Goal: Task Accomplishment & Management: Complete application form

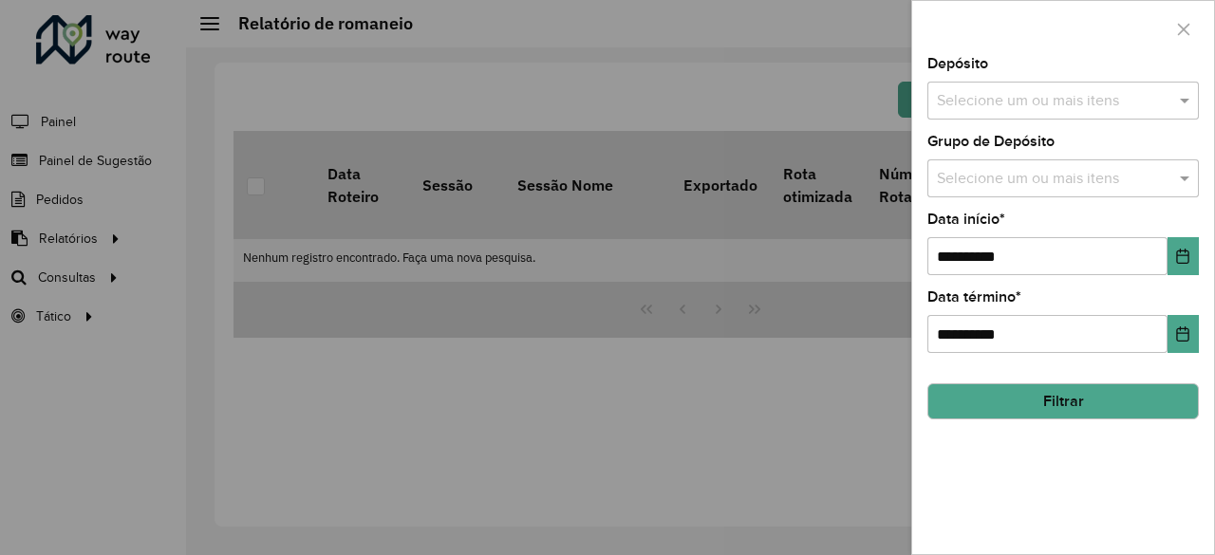
click at [1099, 97] on input "text" at bounding box center [1053, 101] width 243 height 23
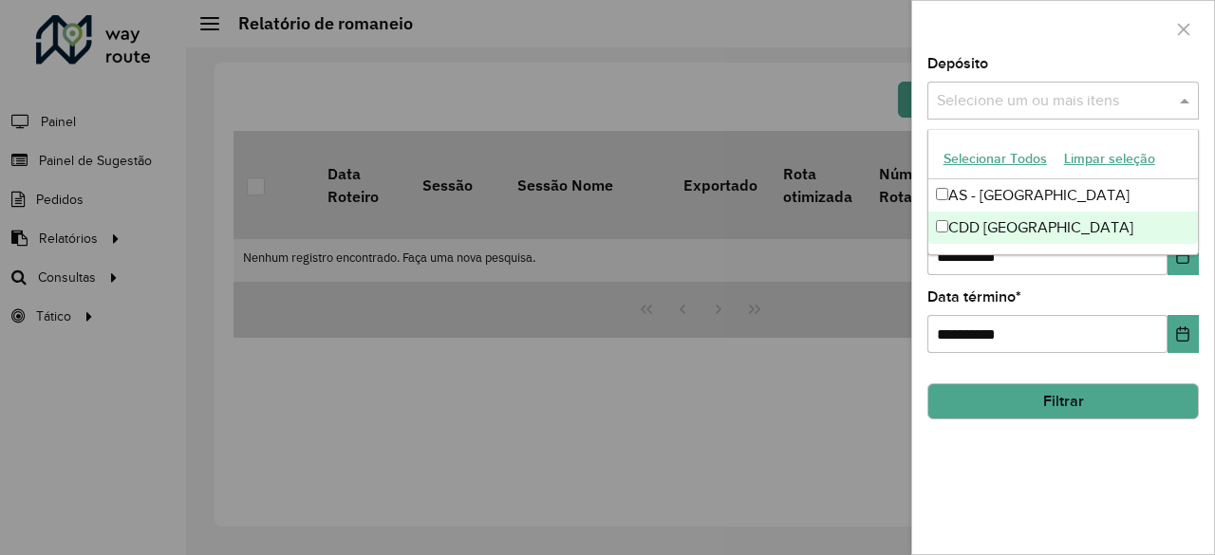
click at [1034, 215] on div "CDD [GEOGRAPHIC_DATA]" at bounding box center [1063, 228] width 271 height 32
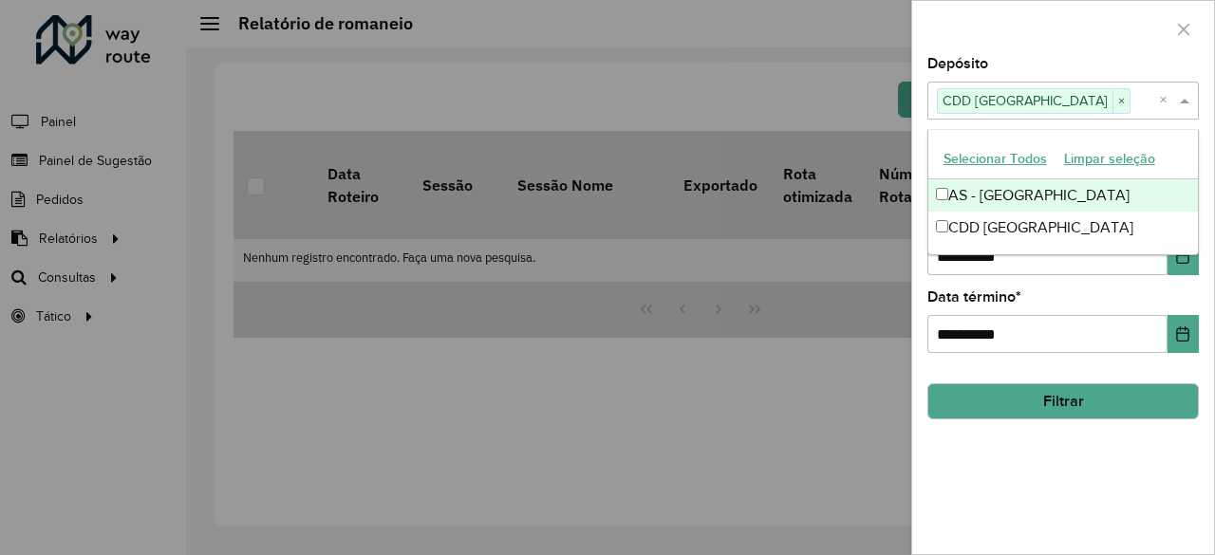
click at [1036, 64] on div "Depósito Selecione um ou mais itens CDD Fortaleza × ×" at bounding box center [1062, 88] width 271 height 63
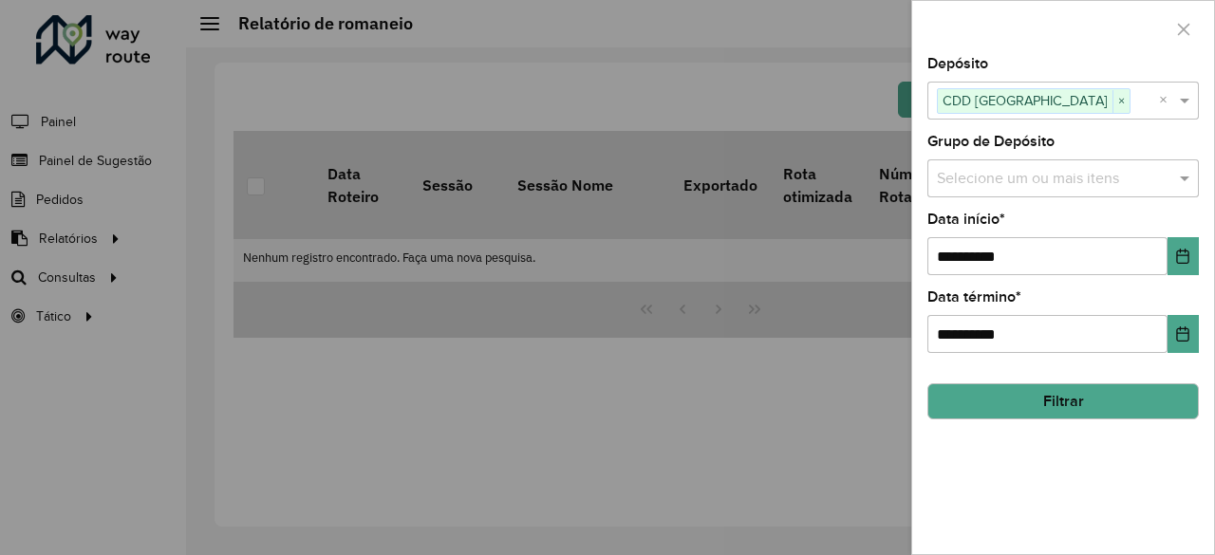
click at [1052, 189] on div "Selecione um ou mais itens" at bounding box center [1062, 178] width 271 height 38
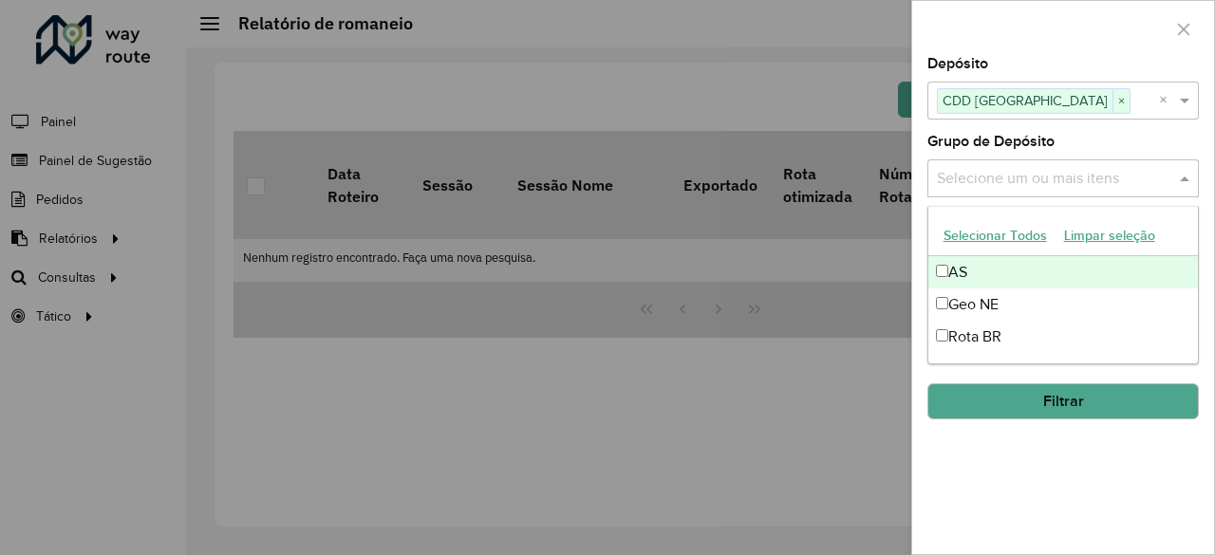
click at [480, 137] on div at bounding box center [607, 277] width 1215 height 555
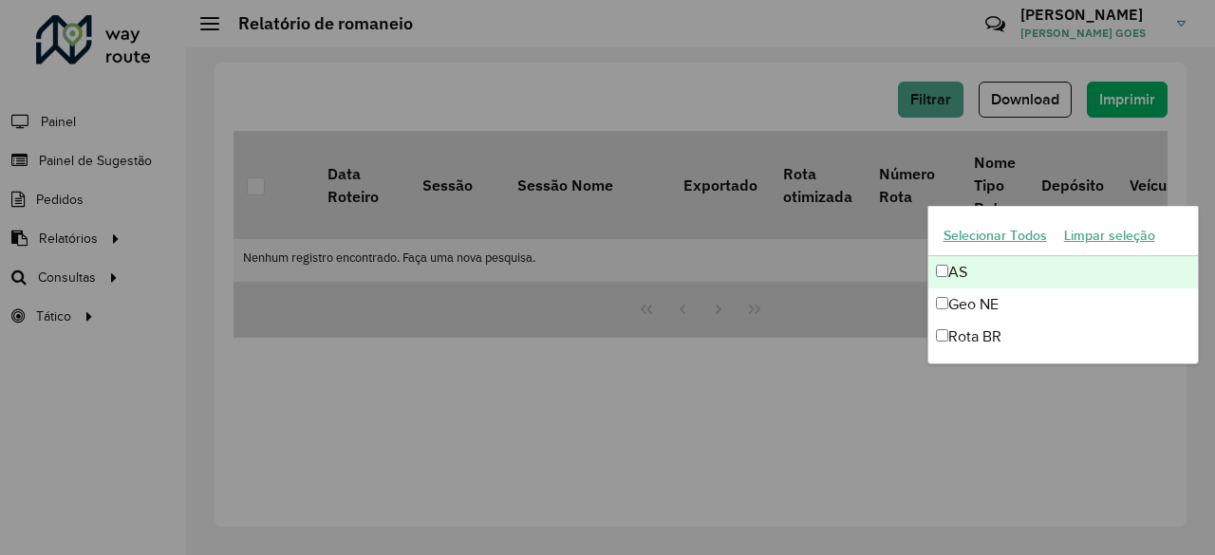
click at [480, 137] on div at bounding box center [607, 277] width 1215 height 555
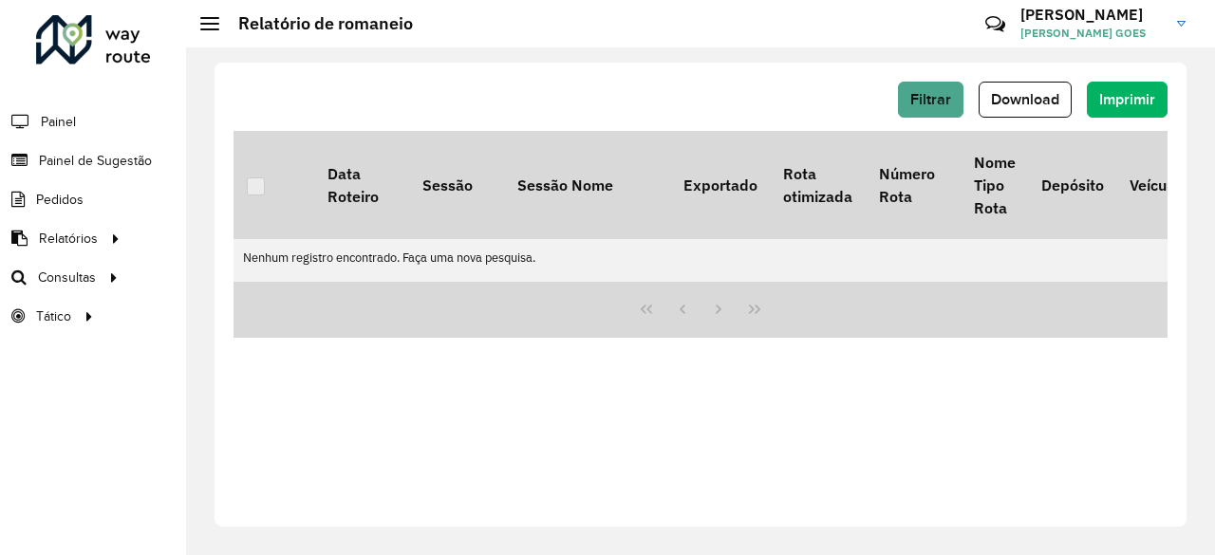
click at [480, 137] on th "Sessão" at bounding box center [456, 185] width 95 height 108
click at [111, 148] on link "Painel de Sugestão" at bounding box center [79, 160] width 158 height 38
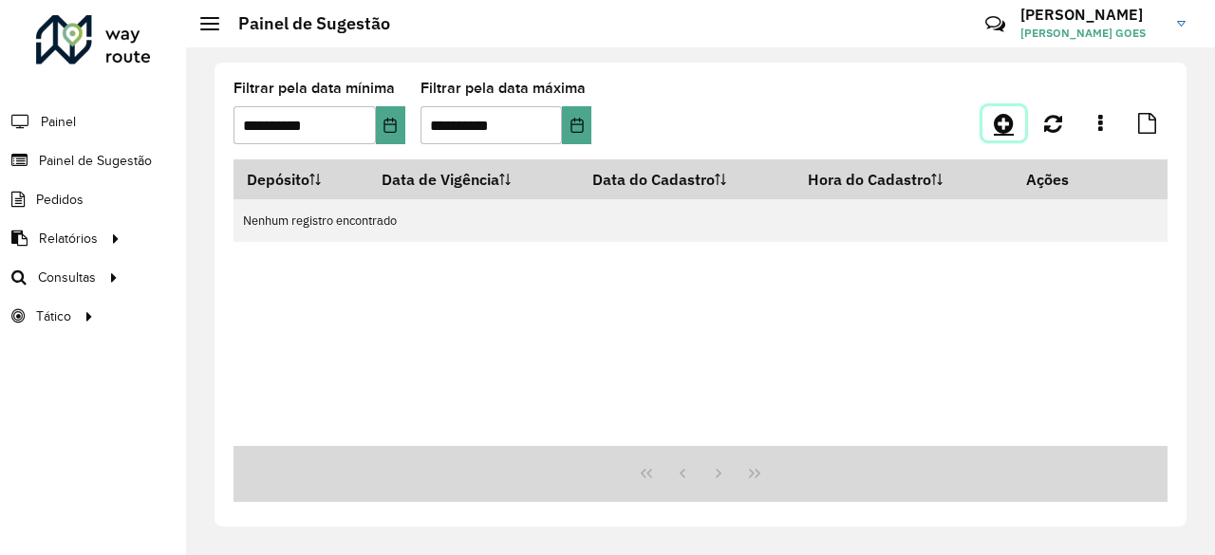
click at [993, 125] on link at bounding box center [1004, 123] width 43 height 34
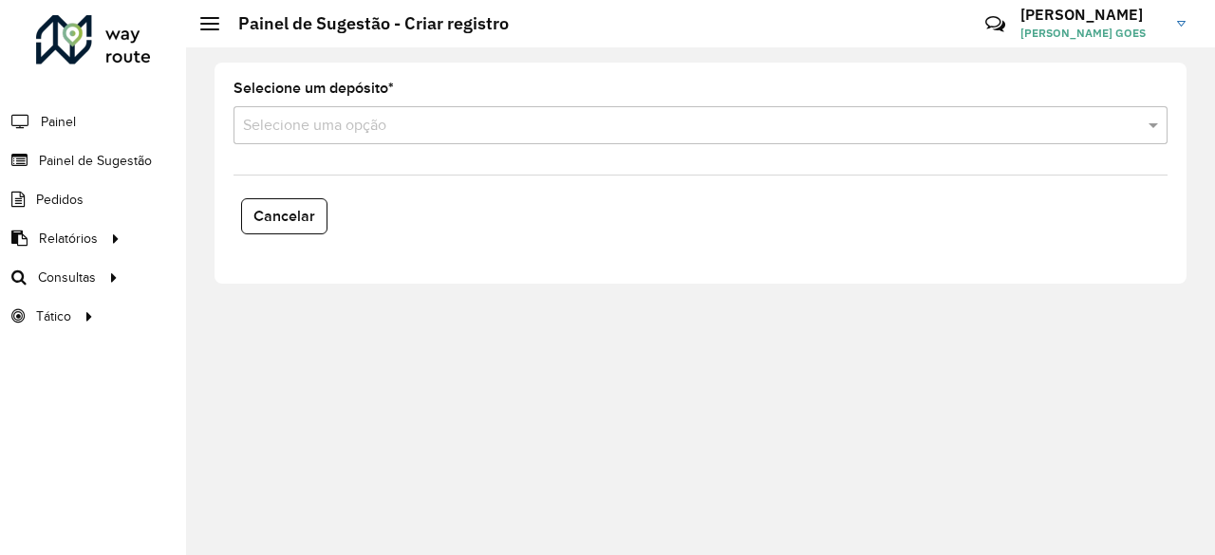
click at [397, 130] on input "text" at bounding box center [681, 126] width 877 height 23
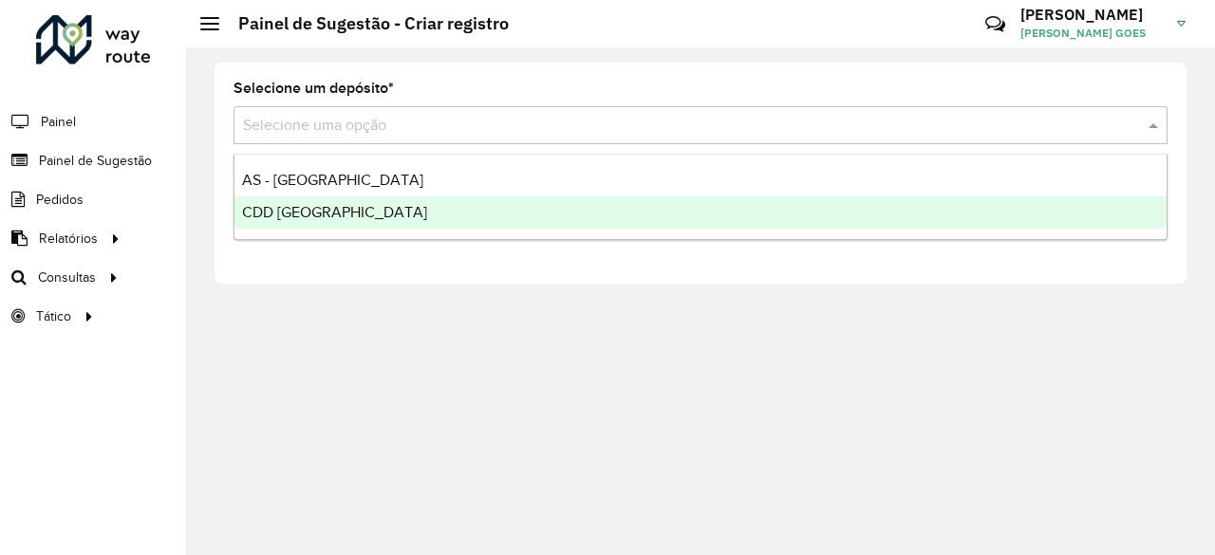
click at [340, 219] on div "CDD [GEOGRAPHIC_DATA]" at bounding box center [700, 213] width 932 height 32
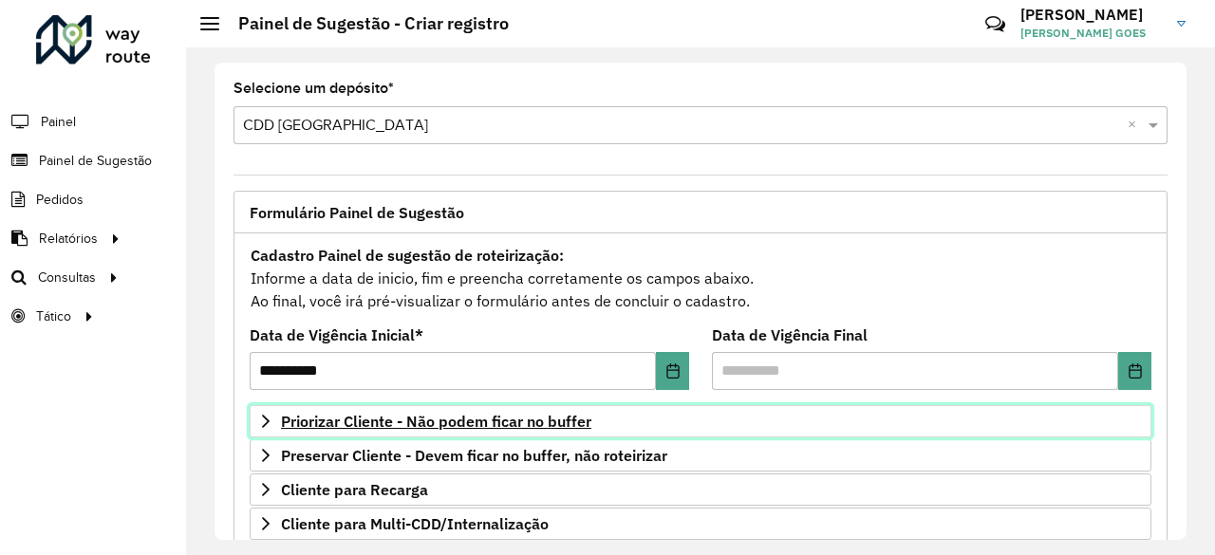
click at [414, 414] on span "Priorizar Cliente - Não podem ficar no buffer" at bounding box center [436, 421] width 310 height 15
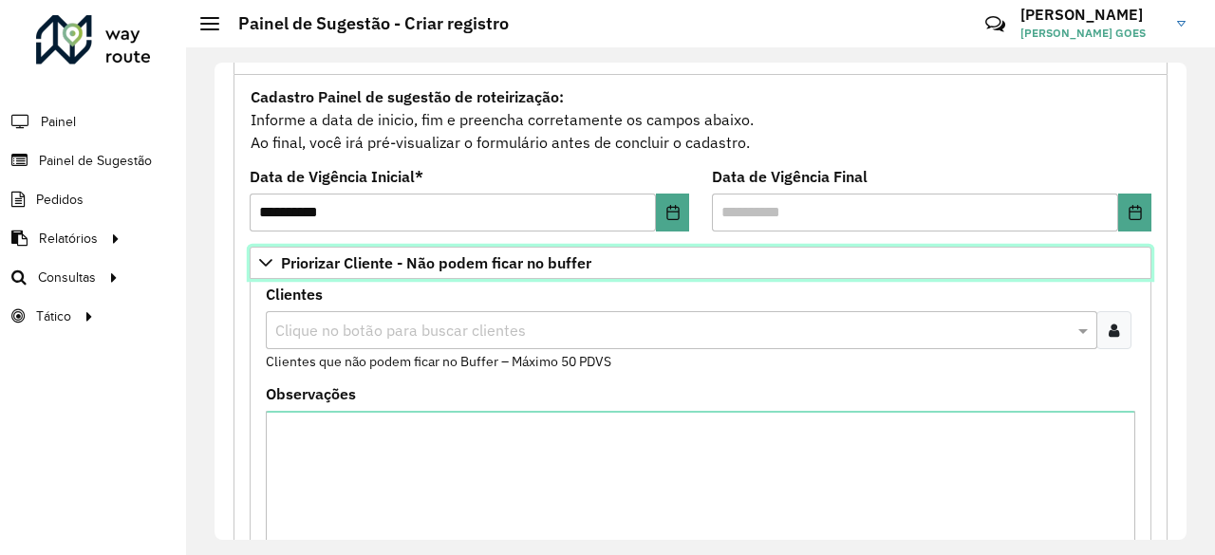
scroll to position [190, 0]
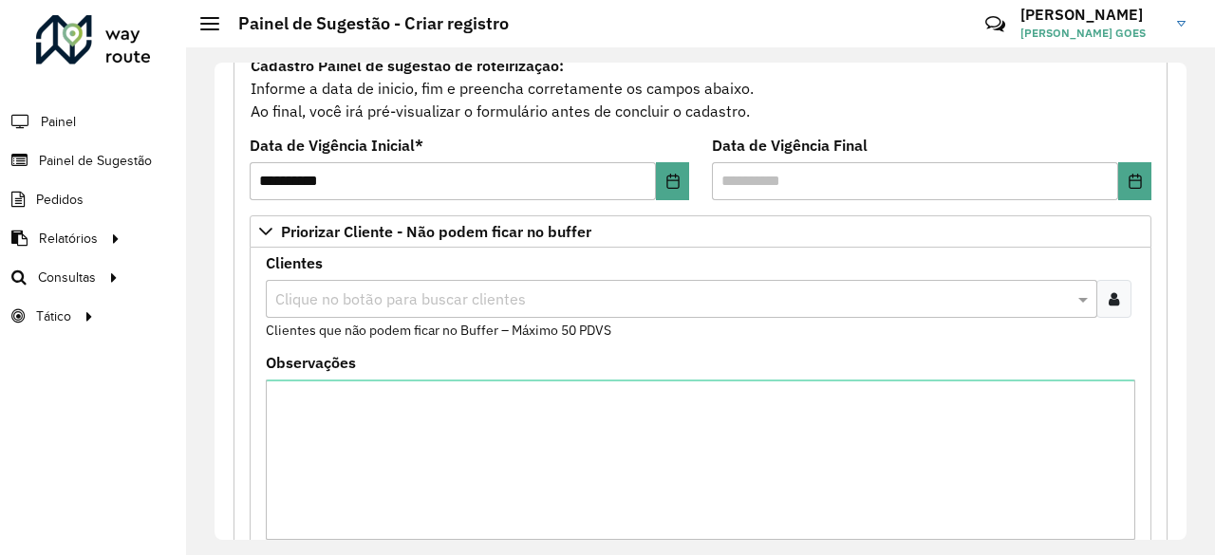
click at [1125, 299] on div at bounding box center [1113, 299] width 35 height 38
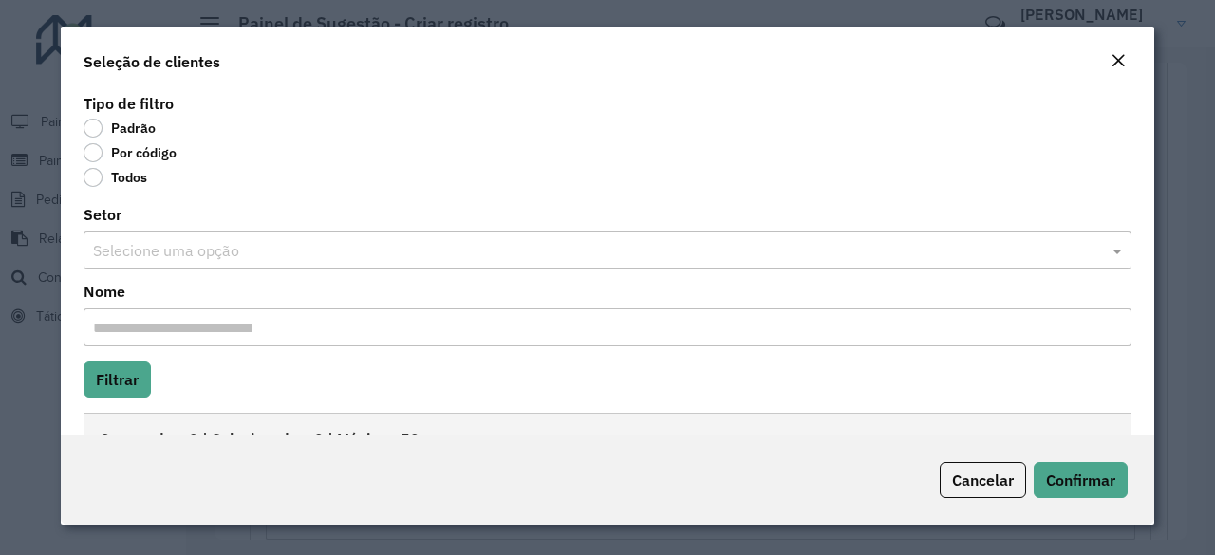
click at [98, 155] on label "Por código" at bounding box center [130, 152] width 93 height 19
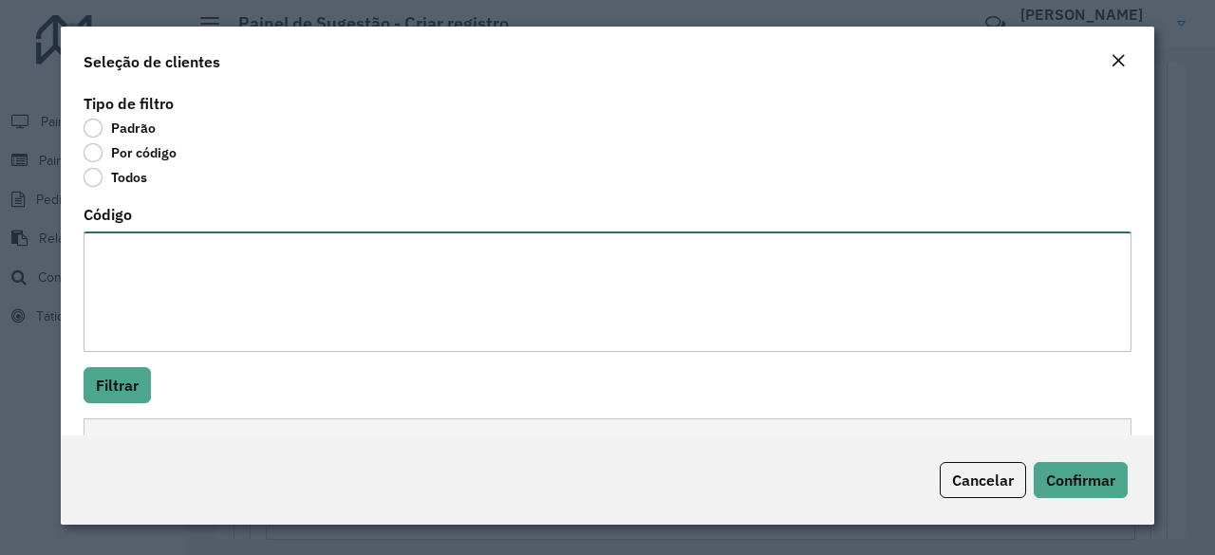
click at [165, 285] on textarea "Código" at bounding box center [608, 292] width 1048 height 121
paste textarea "***** ***** ***** ***** ***** ***** ***** ***** ***** ***** ***** ***** ***** *…"
type textarea "***** ***** ***** ***** ***** ***** ***** ***** ***** ***** ***** ***** ***** *…"
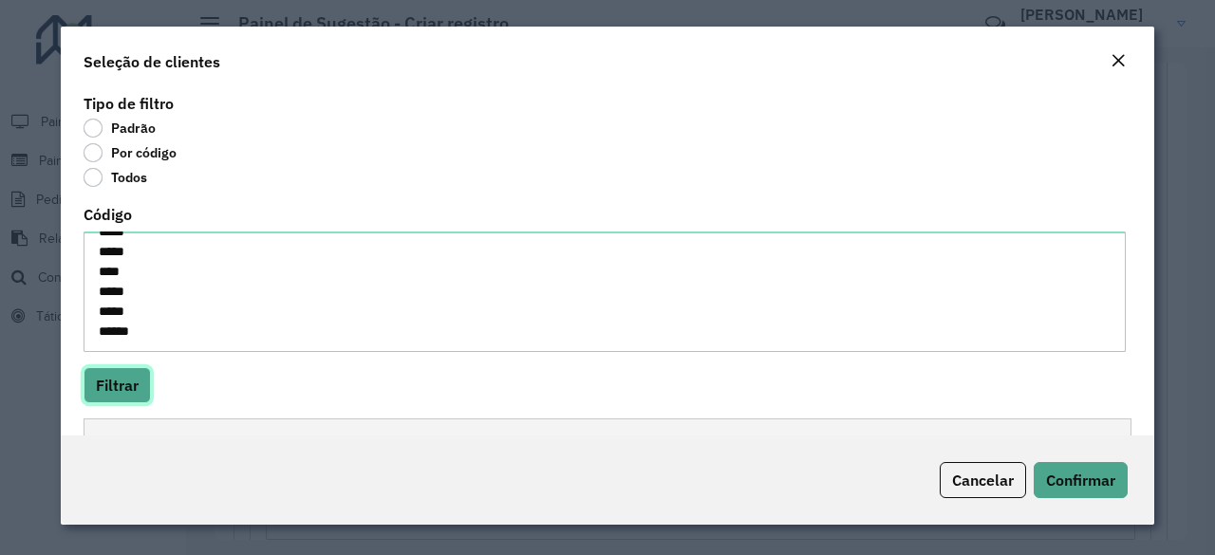
click at [131, 373] on button "Filtrar" at bounding box center [117, 385] width 67 height 36
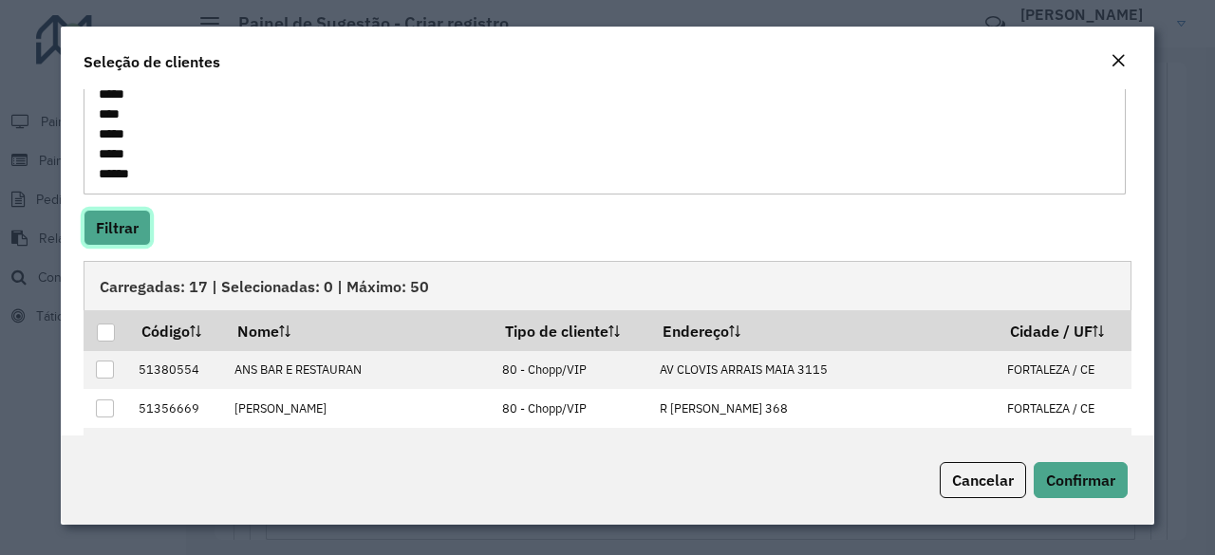
scroll to position [157, 0]
click at [103, 335] on div at bounding box center [106, 334] width 18 height 18
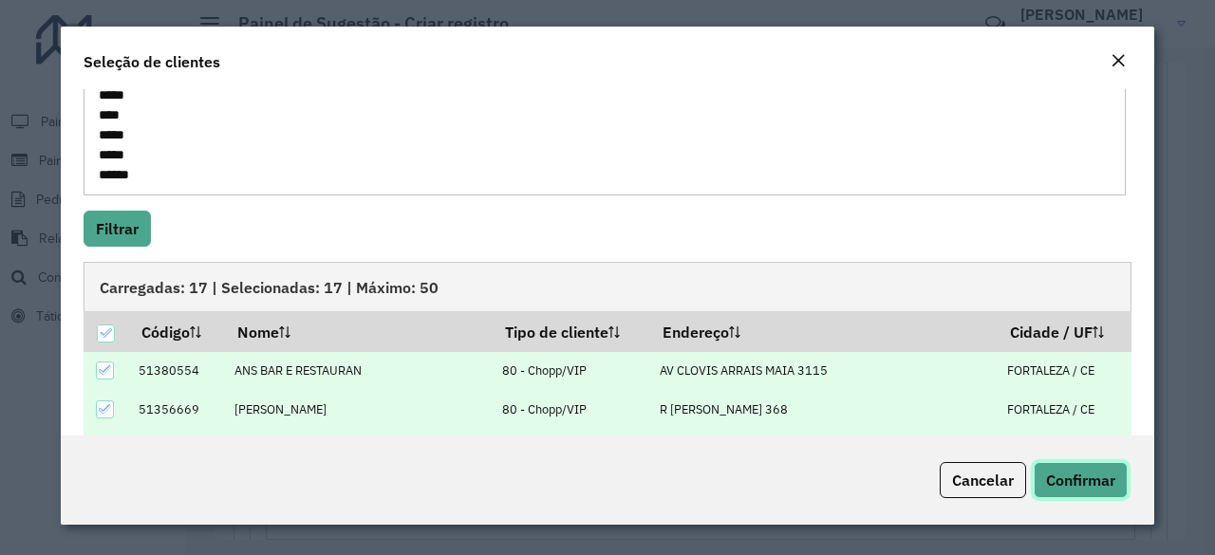
click at [1086, 471] on span "Confirmar" at bounding box center [1080, 480] width 69 height 19
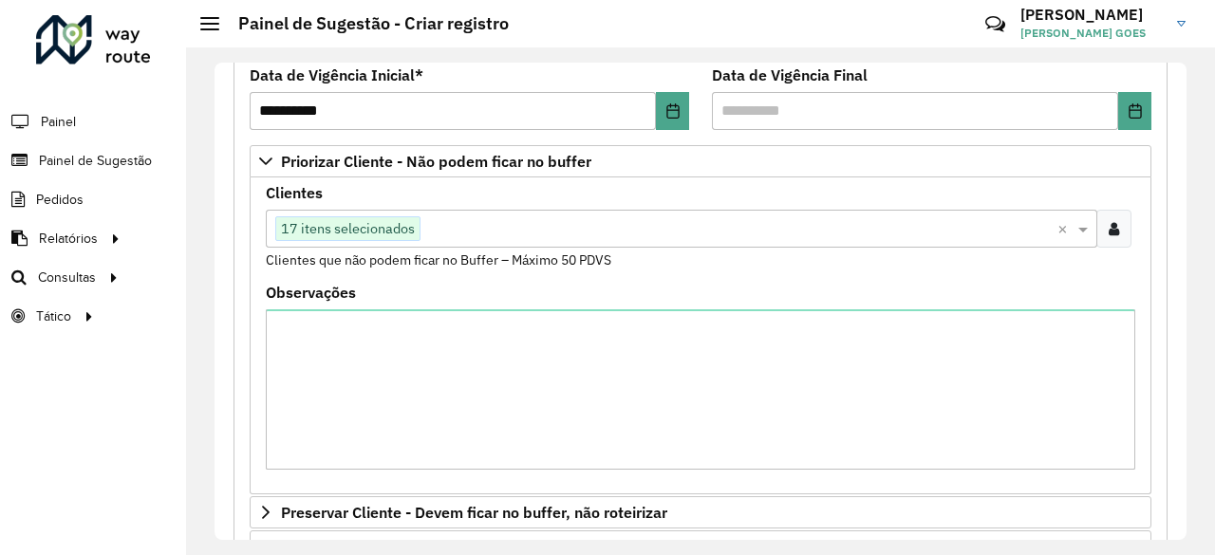
scroll to position [285, 0]
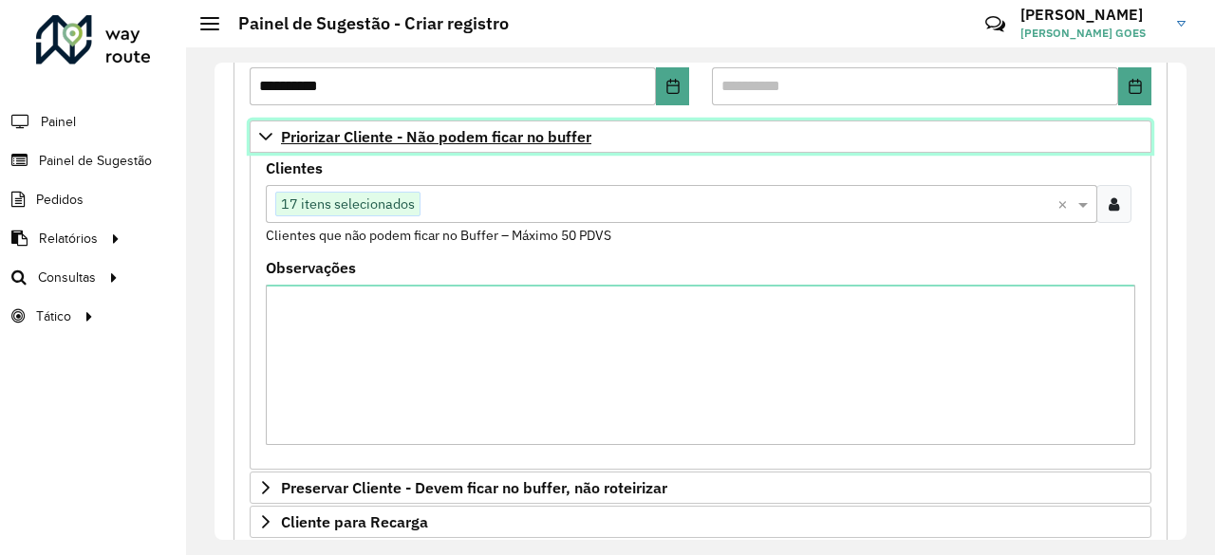
click at [255, 141] on link "Priorizar Cliente - Não podem ficar no buffer" at bounding box center [701, 137] width 902 height 32
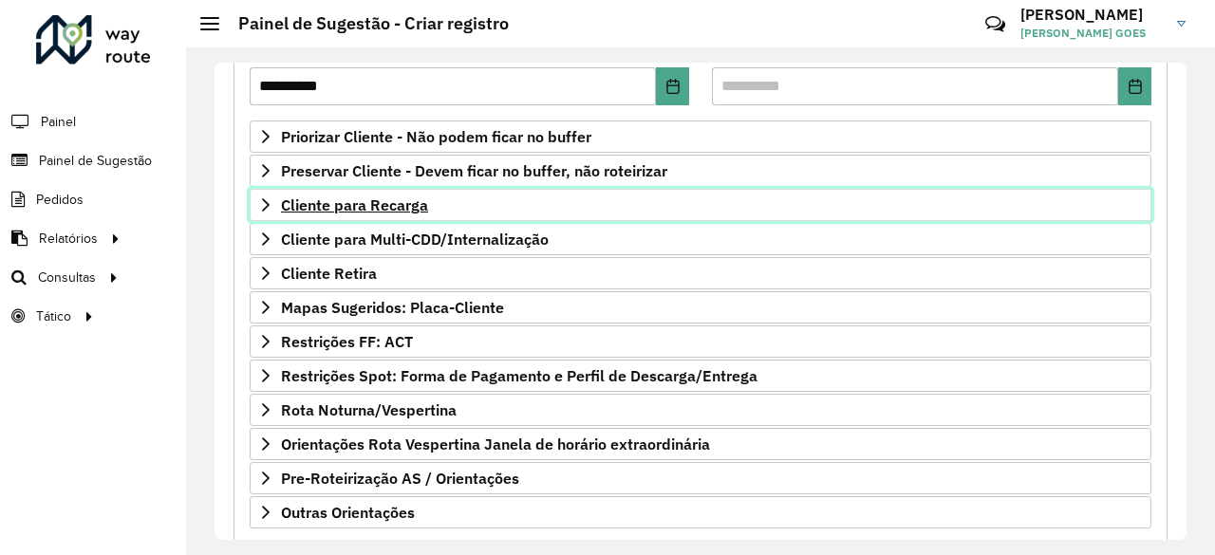
click at [427, 205] on link "Cliente para Recarga" at bounding box center [701, 205] width 902 height 32
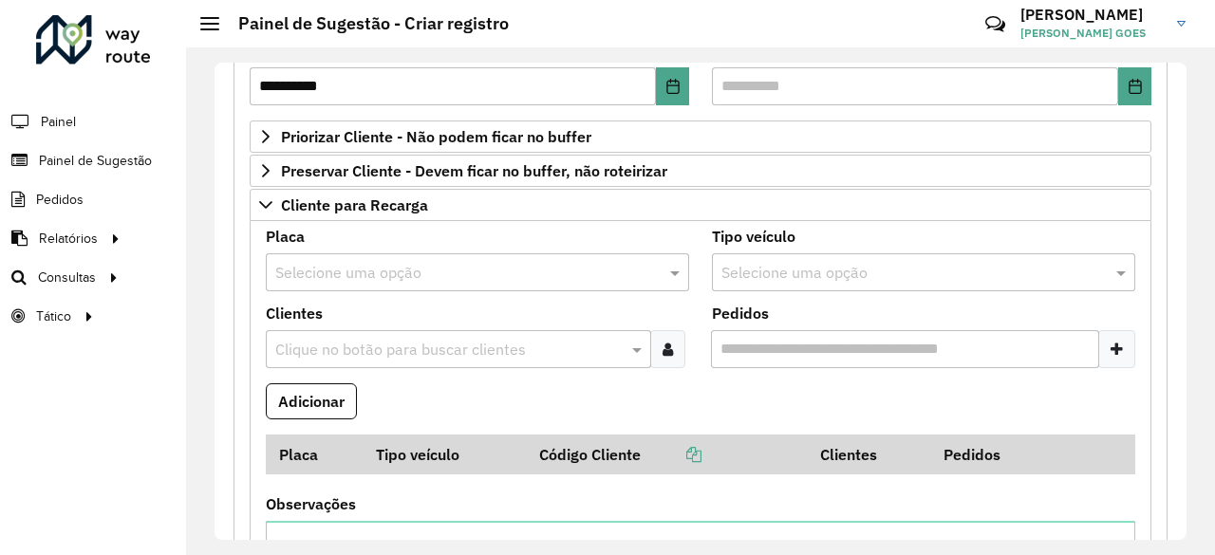
click at [367, 274] on input "text" at bounding box center [458, 273] width 366 height 23
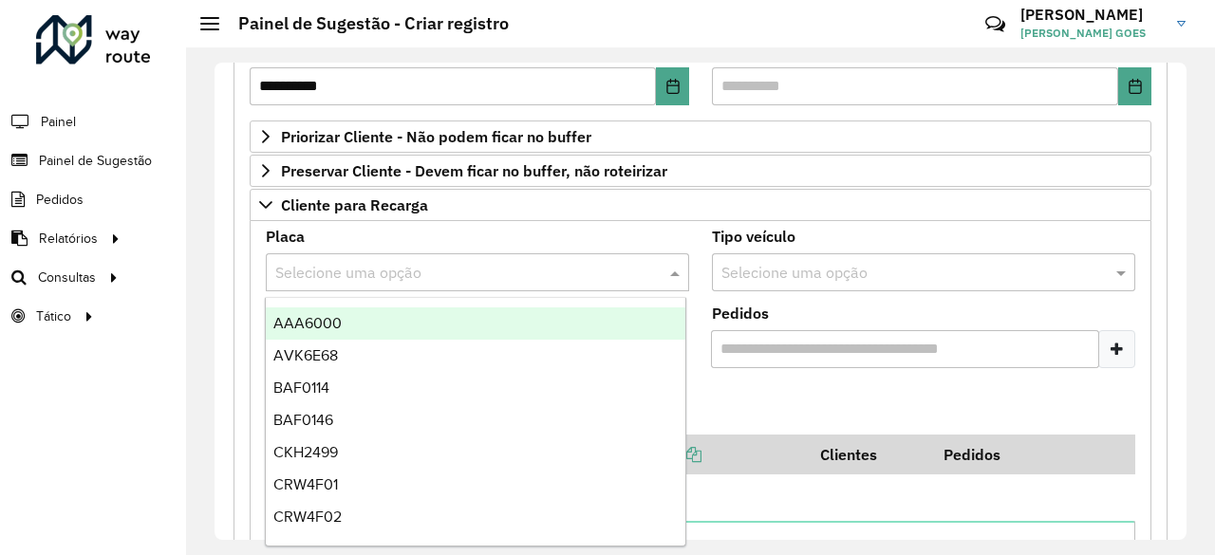
click at [850, 253] on div "Selecione uma opção" at bounding box center [923, 272] width 423 height 38
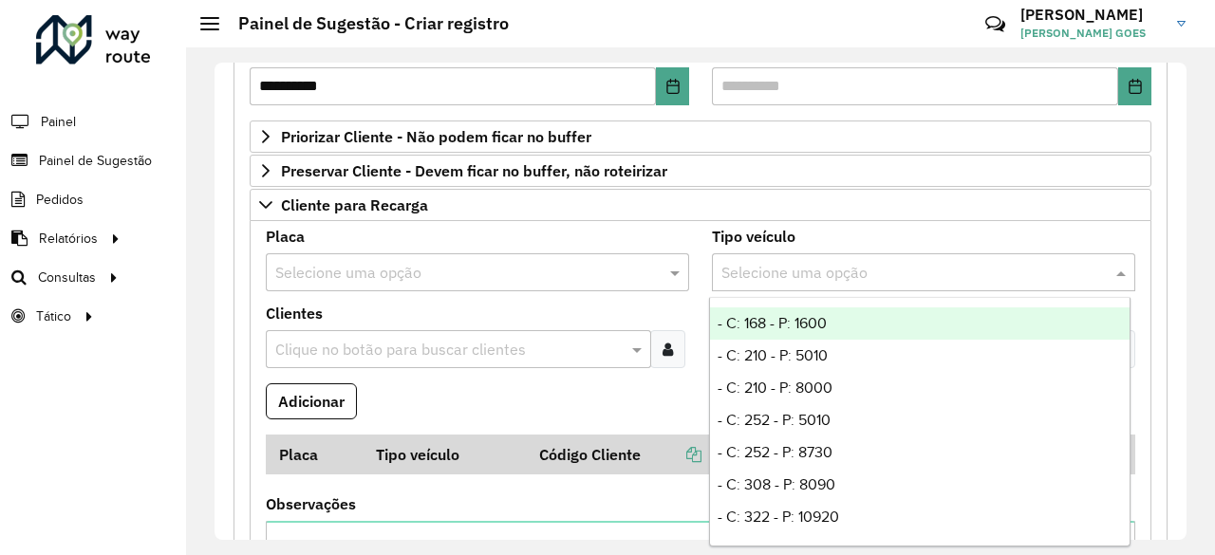
scroll to position [380, 0]
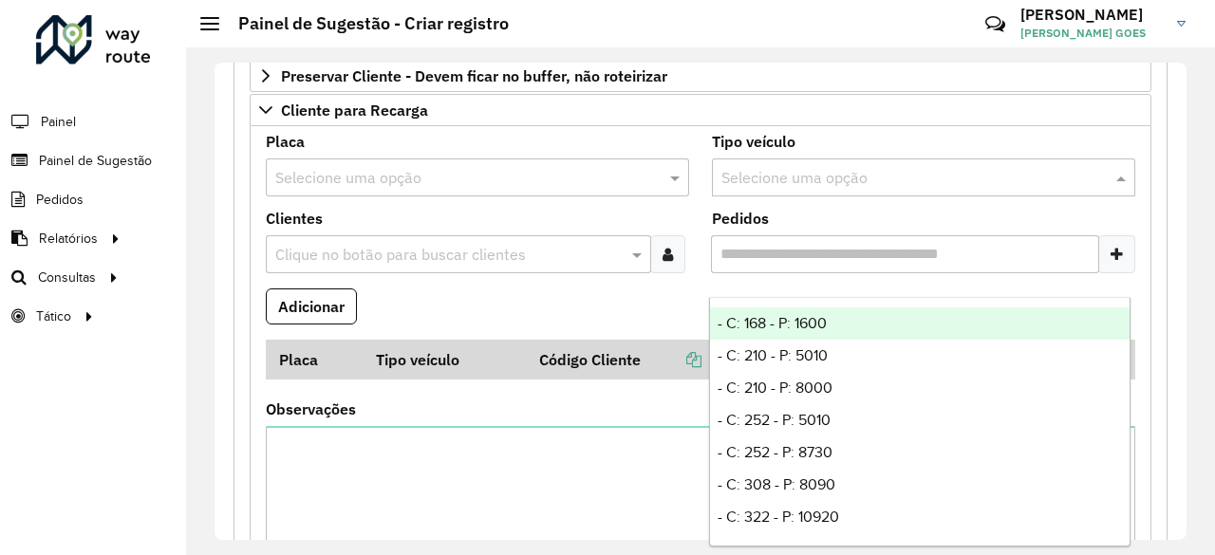
click at [491, 289] on formly-field "Adicionar" at bounding box center [700, 314] width 892 height 51
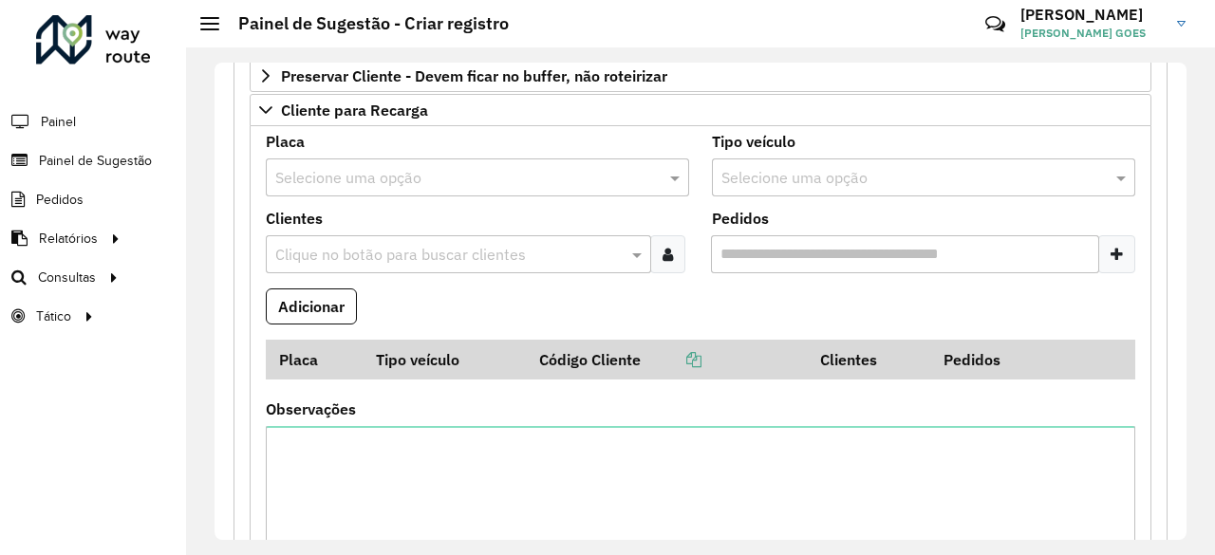
click at [433, 235] on div "Clique no botão para buscar clientes" at bounding box center [458, 254] width 385 height 38
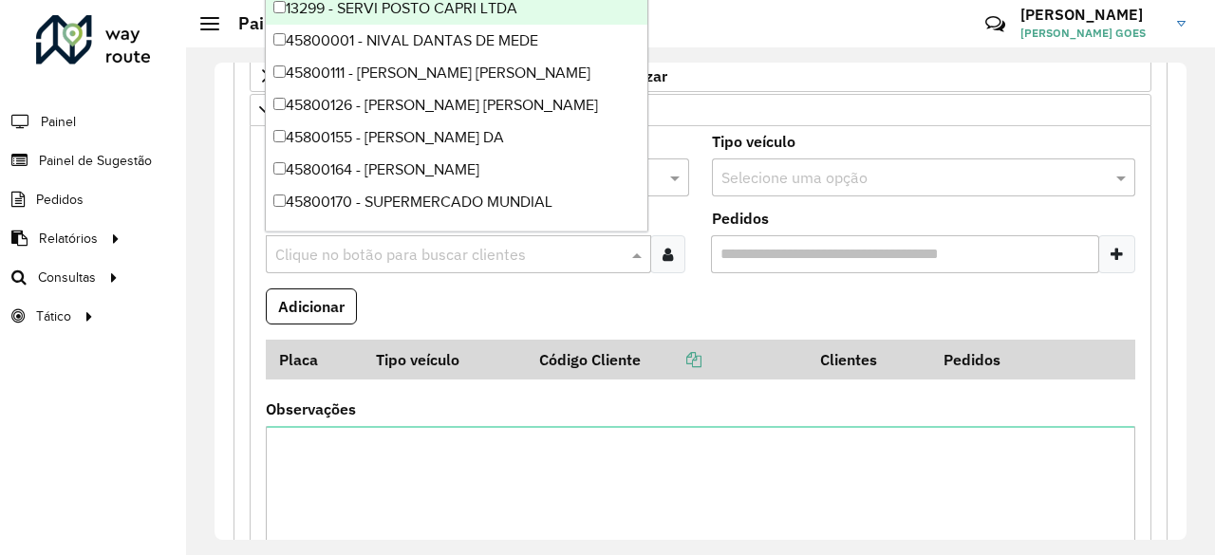
paste input "*****"
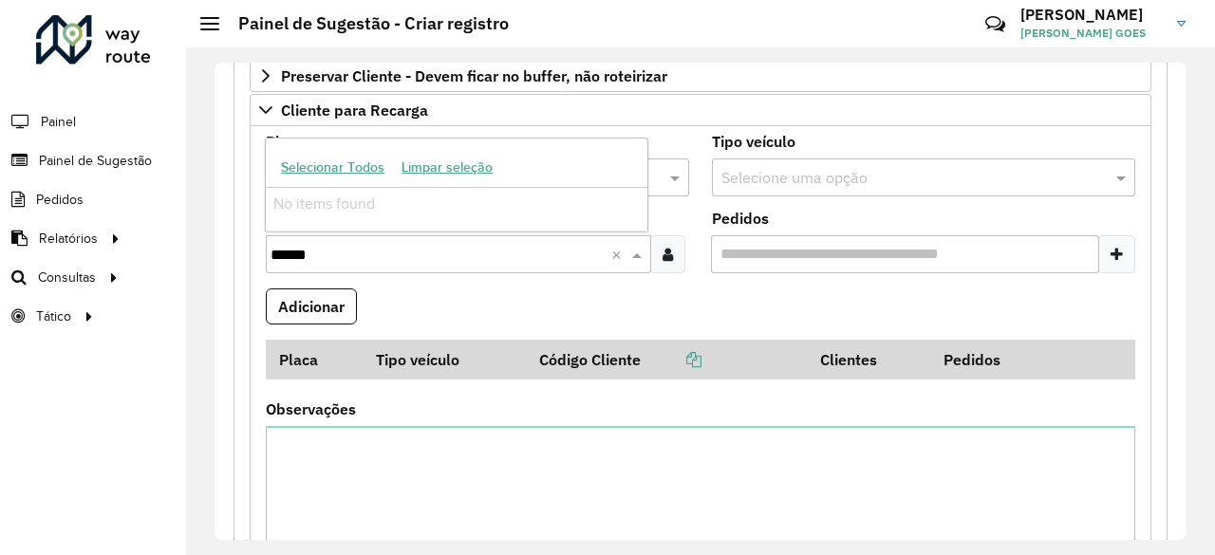
click at [299, 244] on input "*****" at bounding box center [441, 255] width 341 height 23
type input "*****"
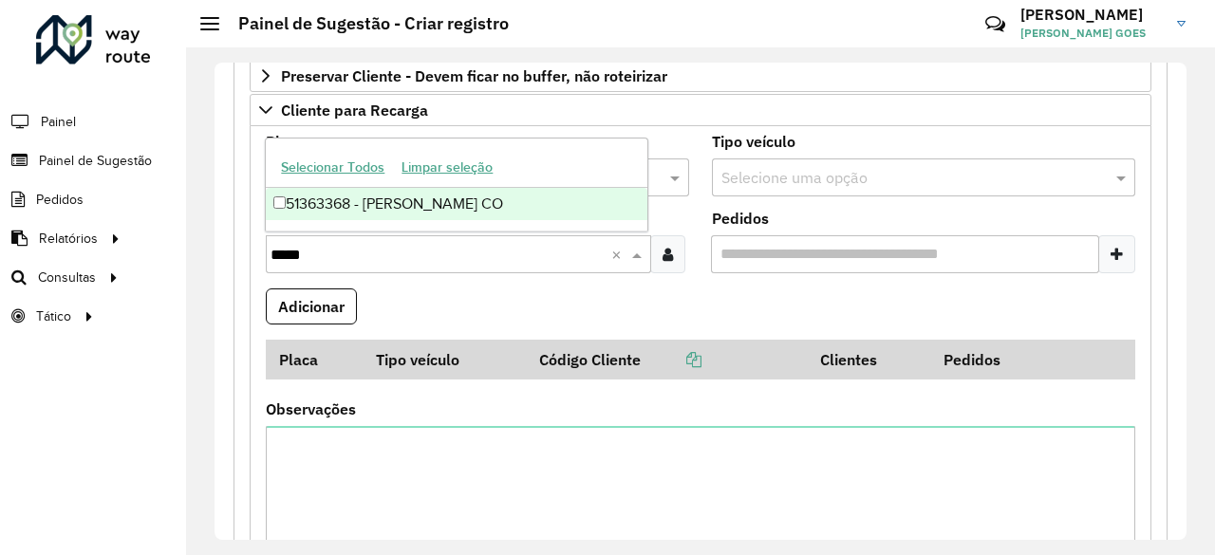
click at [305, 210] on div "51363368 - PAULO CESAR ALVES CO" at bounding box center [457, 204] width 382 height 32
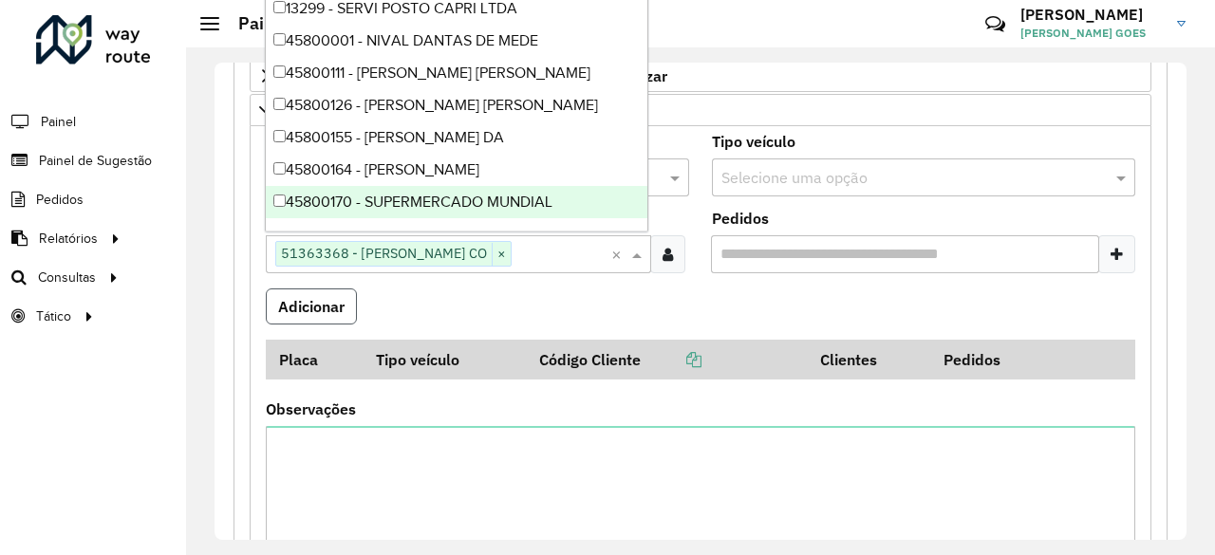
click at [323, 301] on button "Adicionar" at bounding box center [311, 307] width 91 height 36
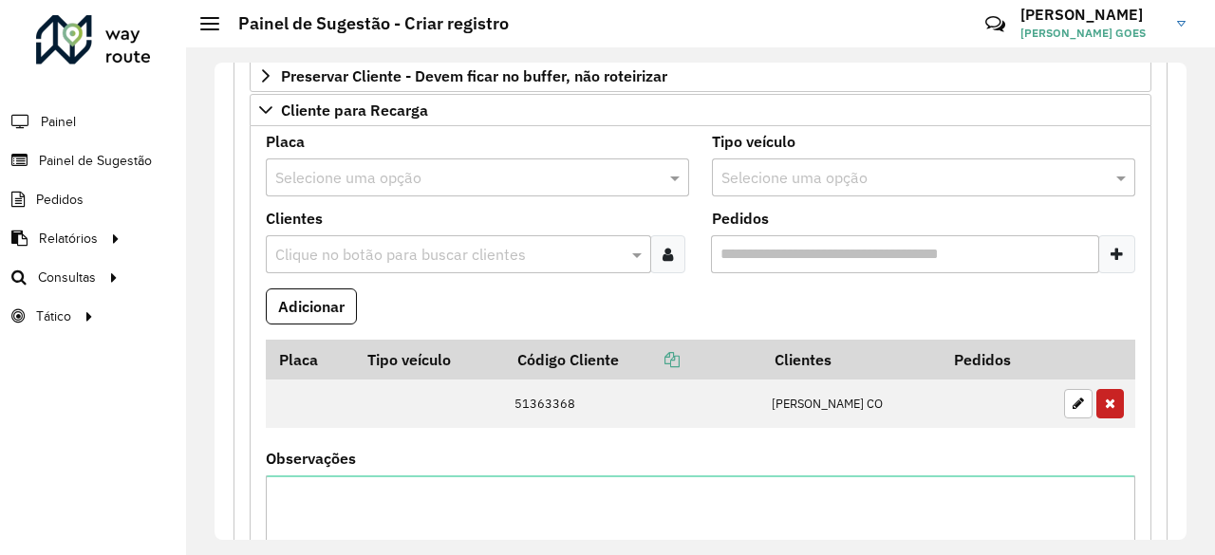
scroll to position [0, 0]
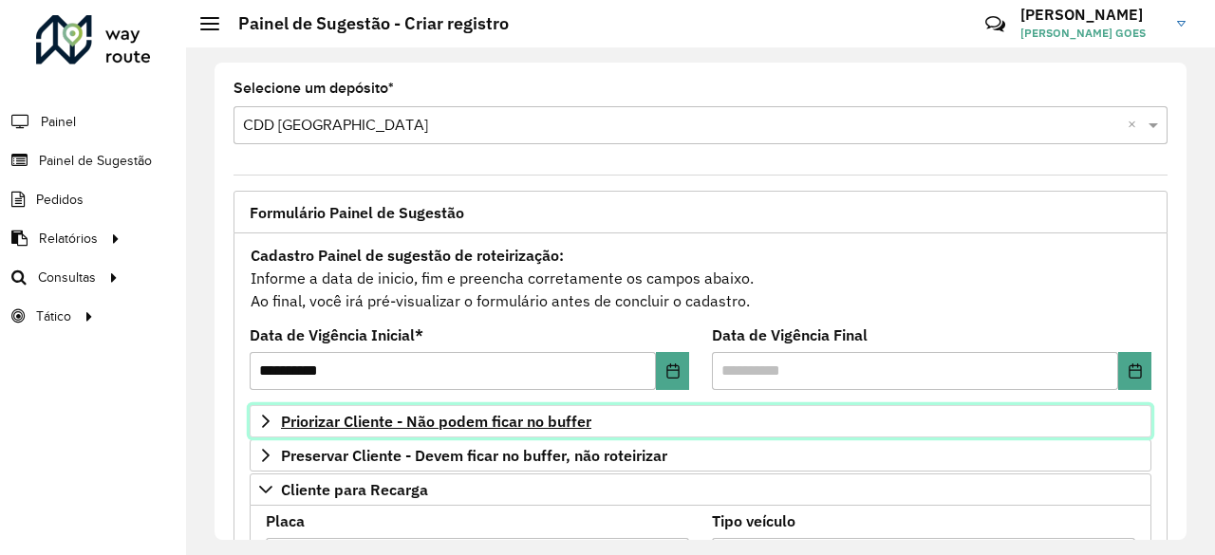
click at [554, 416] on span "Priorizar Cliente - Não podem ficar no buffer" at bounding box center [436, 421] width 310 height 15
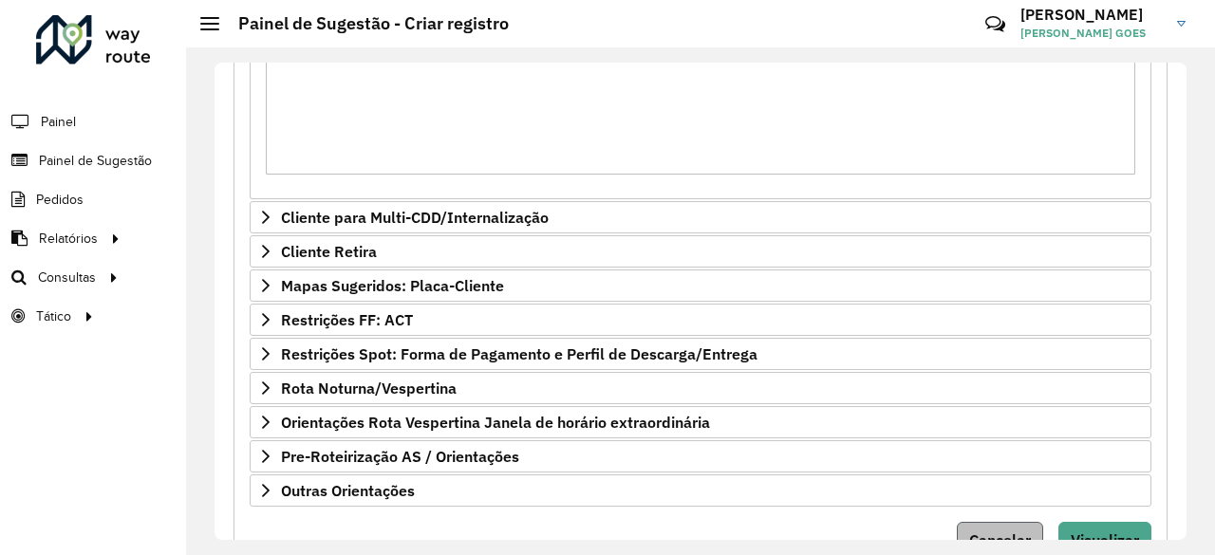
scroll to position [1230, 0]
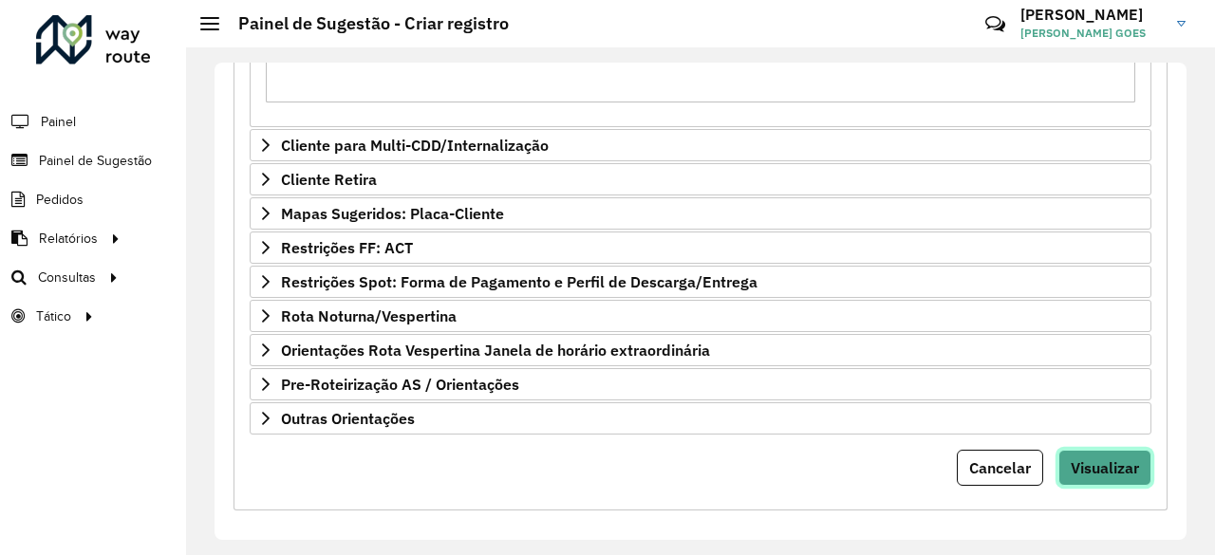
click at [1080, 459] on span "Visualizar" at bounding box center [1105, 468] width 68 height 19
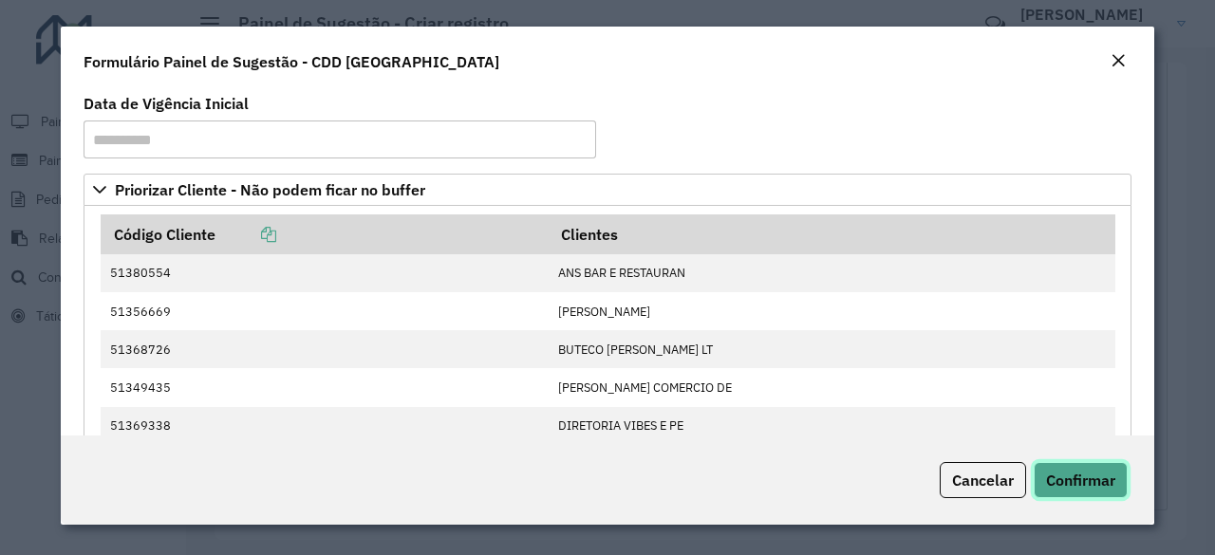
click at [1091, 467] on button "Confirmar" at bounding box center [1081, 480] width 94 height 36
